Goal: Information Seeking & Learning: Check status

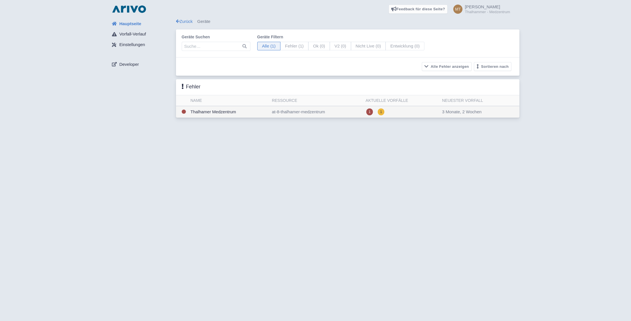
click at [302, 112] on td "at-8-thalhamer-medzentrum" at bounding box center [317, 112] width 94 height 12
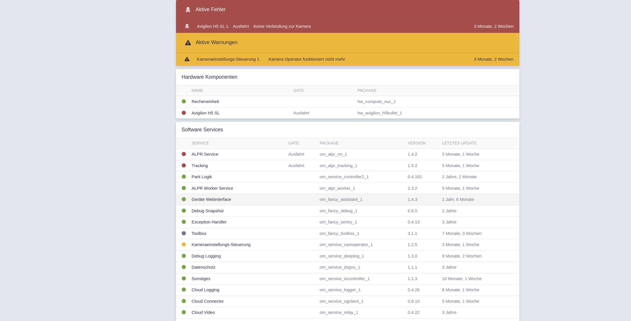
scroll to position [56, 0]
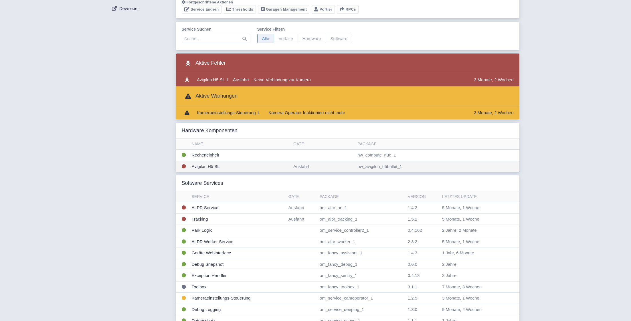
click at [213, 167] on td "Avigilon H5 SL" at bounding box center [240, 166] width 102 height 11
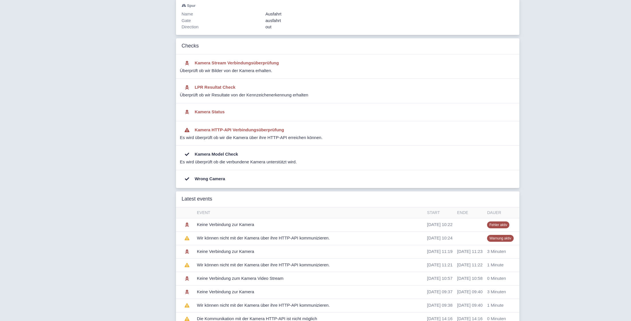
scroll to position [104, 0]
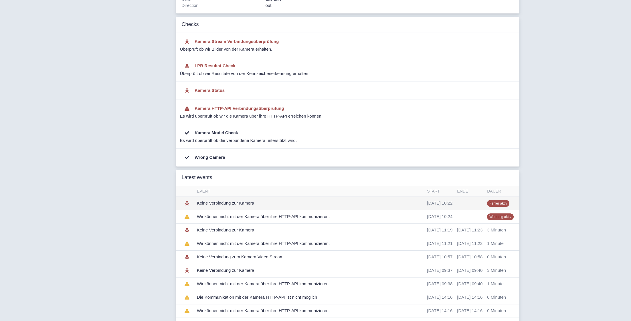
click at [238, 204] on td "Keine Verbindung zur Kamera" at bounding box center [310, 203] width 230 height 13
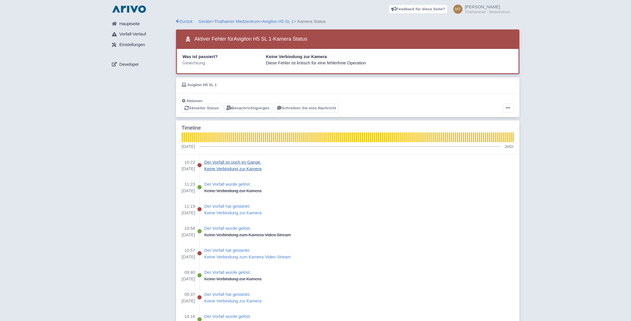
click at [262, 169] on p "Keine Verbindung zur Kamera" at bounding box center [232, 169] width 57 height 7
click at [287, 19] on link "Avigilon H5 SL 1" at bounding box center [277, 21] width 31 height 5
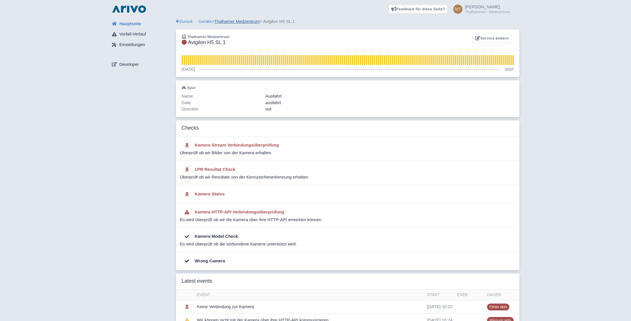
click at [232, 21] on link "Thalhamer Medzentrum" at bounding box center [237, 21] width 46 height 5
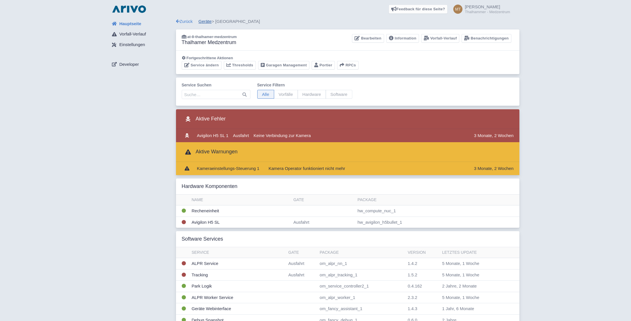
click at [206, 21] on link "Geräte" at bounding box center [205, 21] width 13 height 5
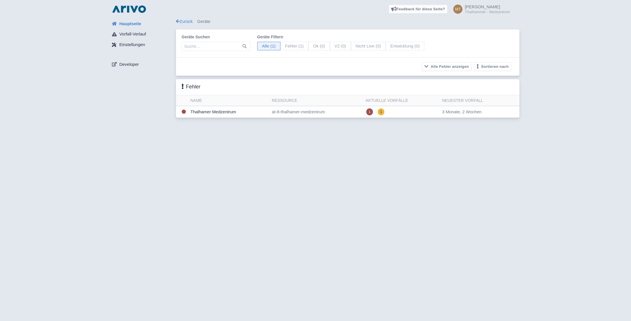
click at [138, 44] on span "Einstellungen" at bounding box center [132, 45] width 26 height 7
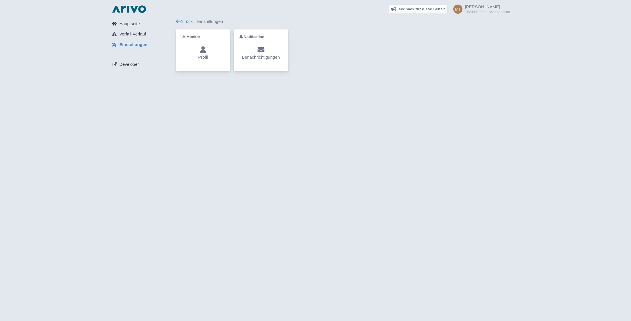
click at [131, 23] on span "Hauptseite" at bounding box center [129, 24] width 21 height 7
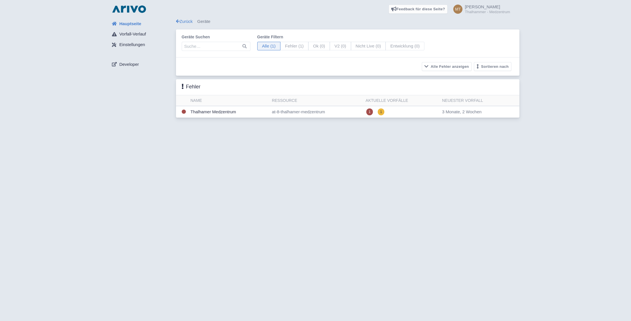
click at [286, 44] on span "Fehler (1)" at bounding box center [294, 46] width 28 height 9
click at [284, 44] on input "Fehler (1)" at bounding box center [282, 44] width 4 height 4
radio input "true"
click at [207, 113] on td "Thalhamer Medzentrum" at bounding box center [228, 112] width 81 height 12
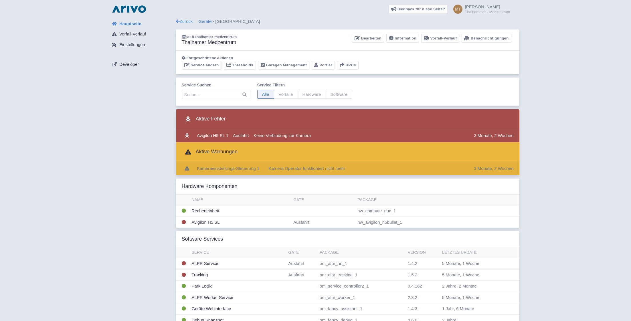
click at [236, 171] on td "Kameraeinstellungs-Steuerung 1" at bounding box center [228, 168] width 67 height 13
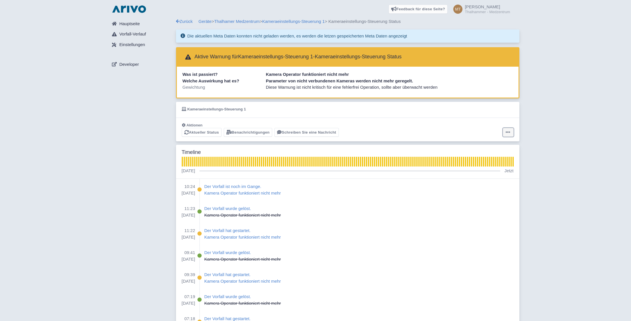
click at [508, 133] on icon at bounding box center [508, 132] width 5 height 5
click at [418, 134] on div "Aktueller Status Benachrichtigungen Schreiben Sie eine Nachricht Alarm deaktivi…" at bounding box center [348, 132] width 332 height 9
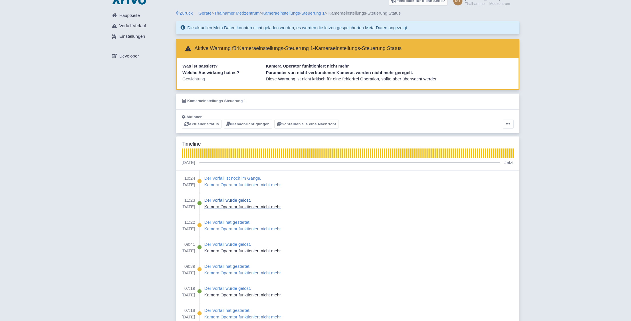
scroll to position [75, 0]
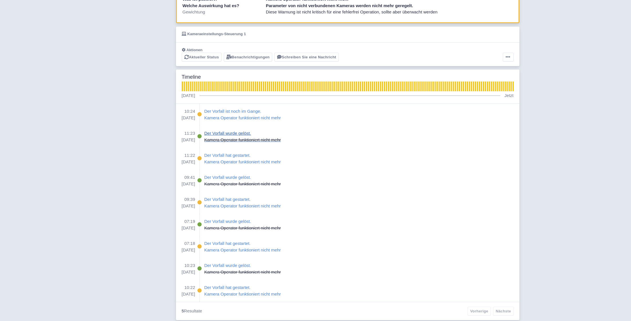
click at [252, 134] on div "Der Vorfall wurde gelöst." at bounding box center [242, 133] width 77 height 7
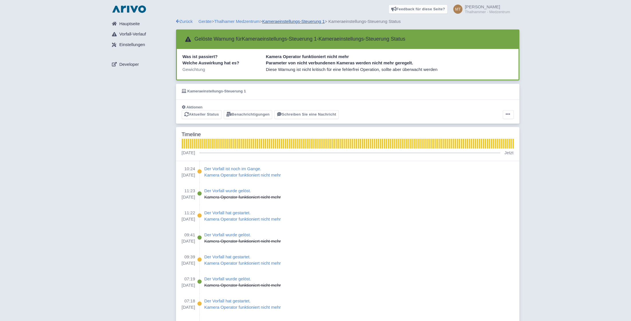
click at [316, 21] on link "Kameraeinstellungs-Steuerung 1" at bounding box center [293, 21] width 62 height 5
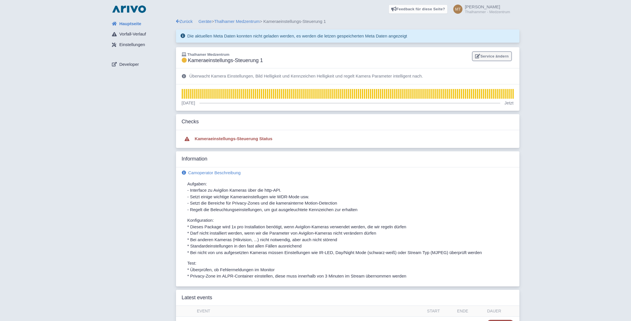
click at [493, 55] on link "Service ändern" at bounding box center [492, 56] width 39 height 9
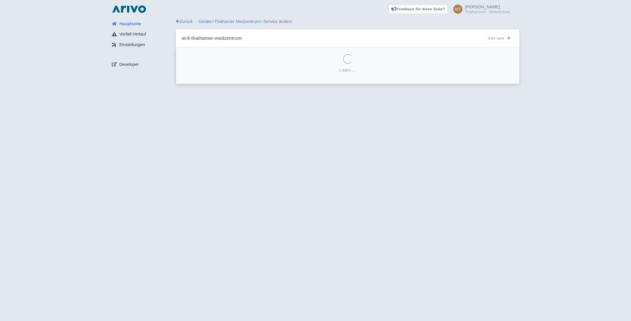
select select "DEFAULT"
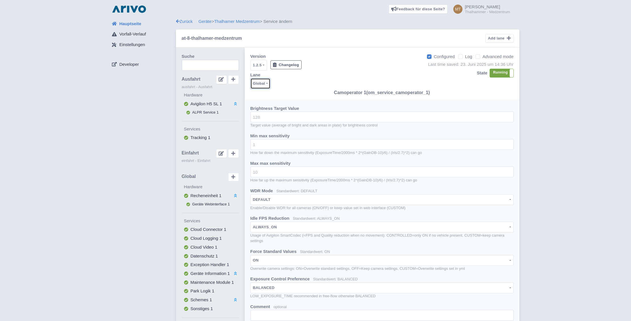
click at [266, 84] on button "Global" at bounding box center [260, 83] width 20 height 11
click at [264, 105] on span "Ausfahrt" at bounding box center [266, 105] width 16 height 7
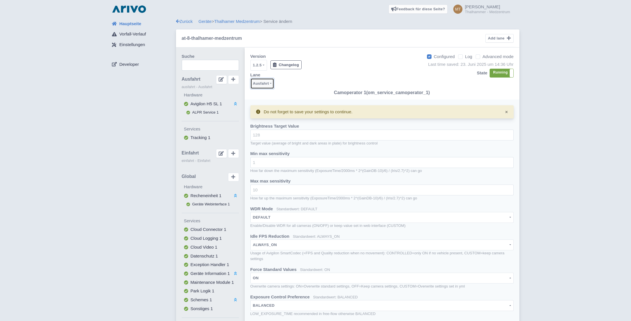
click at [269, 83] on div "Ausfahrt" at bounding box center [261, 83] width 16 height 7
click at [265, 115] on span "Einfahrt" at bounding box center [265, 114] width 15 height 7
select select "52868873-d126-43be-94f7-2e1e6d5472c7"
click at [287, 66] on span "Changelog" at bounding box center [289, 65] width 20 height 4
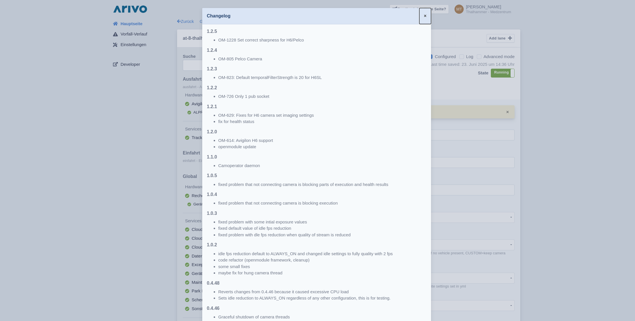
click at [424, 16] on span "×" at bounding box center [425, 15] width 3 height 5
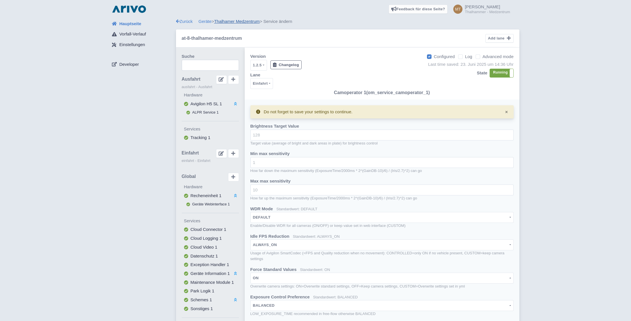
click at [250, 21] on link "Thalhamer Medzentrum" at bounding box center [237, 21] width 46 height 5
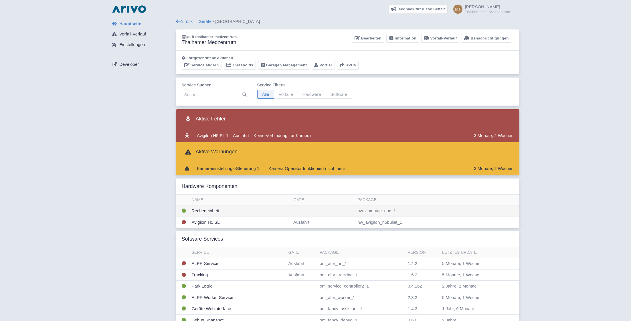
click at [209, 210] on td "Recheneinheit" at bounding box center [240, 211] width 102 height 11
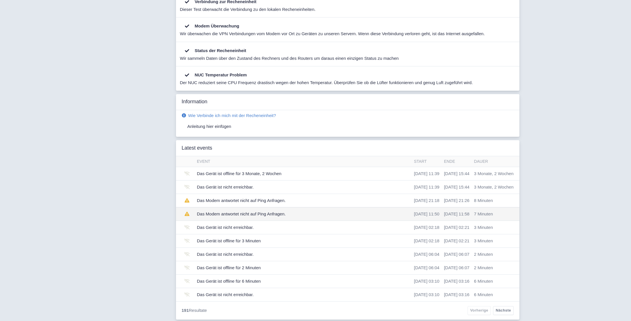
scroll to position [170, 0]
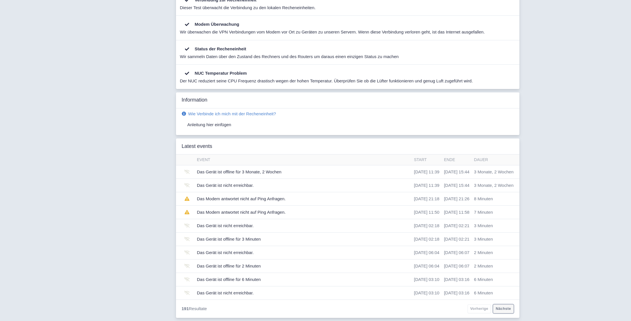
click at [503, 310] on link "Nächste" at bounding box center [503, 309] width 20 height 9
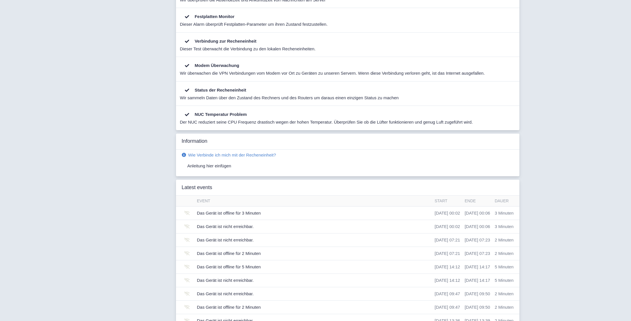
scroll to position [170, 0]
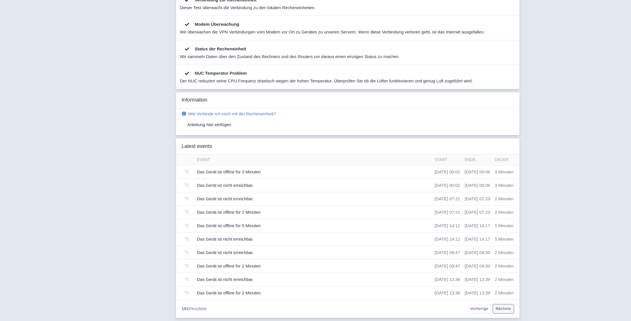
click at [506, 308] on link "Nächste" at bounding box center [503, 309] width 20 height 9
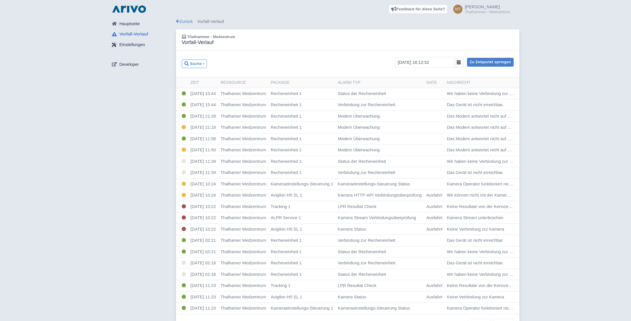
click at [131, 46] on span "Einstellungen" at bounding box center [132, 45] width 26 height 7
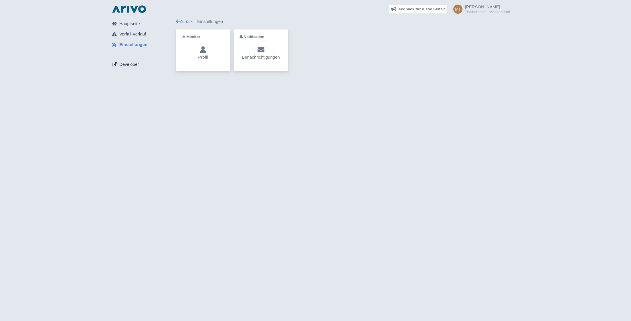
click at [127, 64] on span "Developer" at bounding box center [128, 64] width 19 height 7
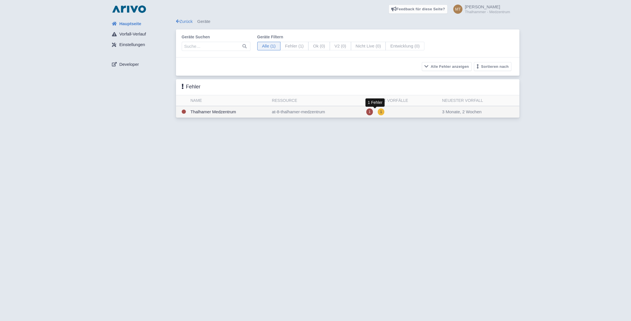
click at [373, 112] on span "1" at bounding box center [369, 111] width 7 height 7
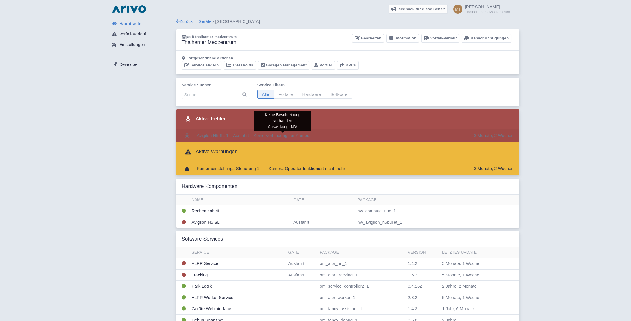
click at [259, 137] on span "Keine Verbindung zur Kamera" at bounding box center [282, 135] width 57 height 5
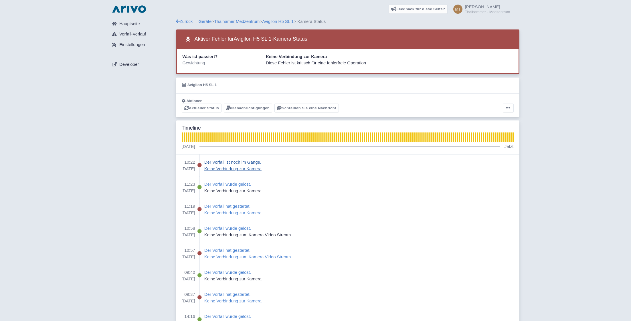
click at [247, 169] on p "Keine Verbindung zur Kamera" at bounding box center [232, 169] width 57 height 7
